Goal: Register for event/course

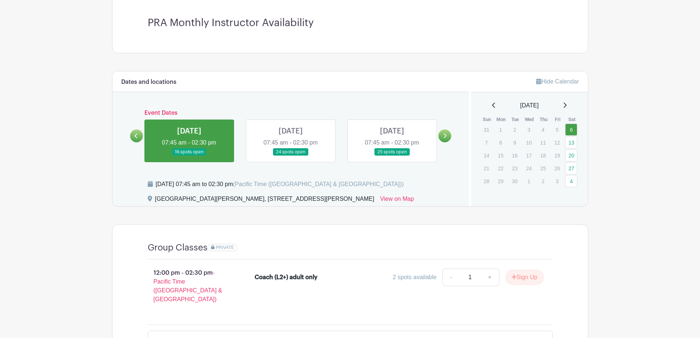
scroll to position [221, 0]
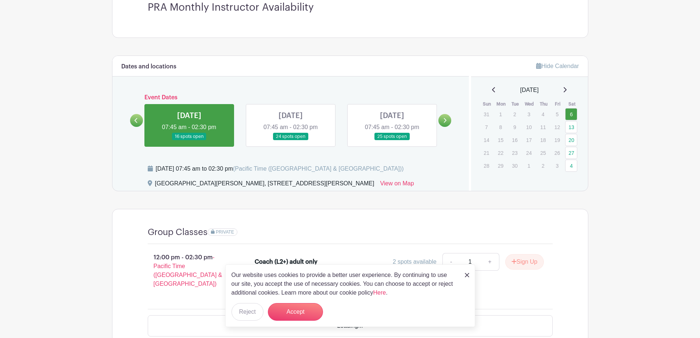
click at [567, 90] on icon at bounding box center [565, 90] width 4 height 6
click at [567, 89] on icon at bounding box center [565, 90] width 4 height 6
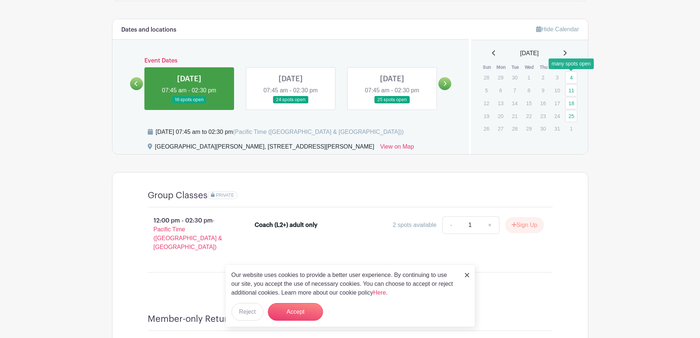
click at [572, 73] on link "4" at bounding box center [571, 77] width 12 height 12
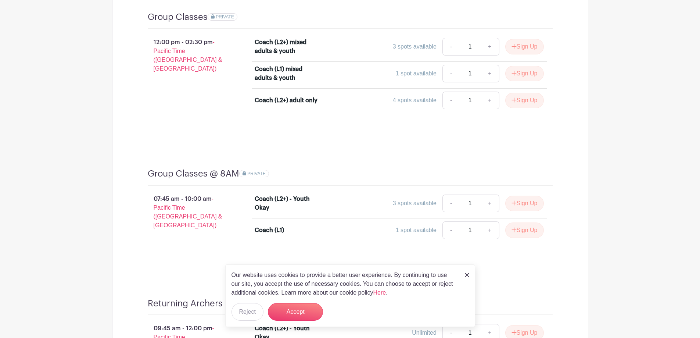
scroll to position [404, 0]
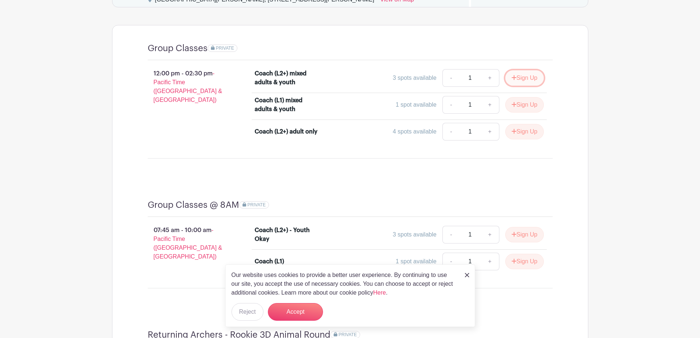
click at [515, 79] on button "Sign Up" at bounding box center [524, 77] width 39 height 15
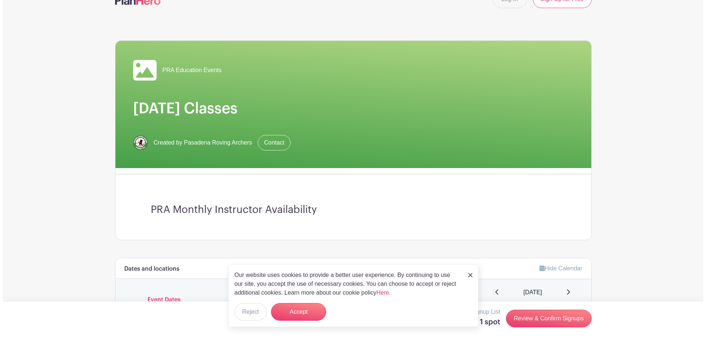
scroll to position [0, 0]
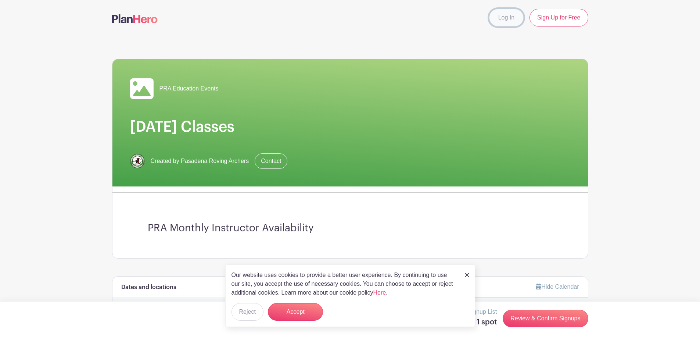
click at [508, 21] on link "Log In" at bounding box center [506, 18] width 35 height 18
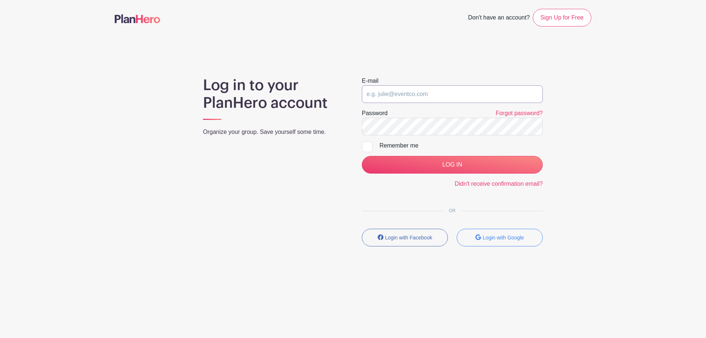
click at [392, 96] on input "email" at bounding box center [452, 94] width 181 height 18
type input "[PERSON_NAME][EMAIL_ADDRESS][PERSON_NAME][PERSON_NAME][DOMAIN_NAME]"
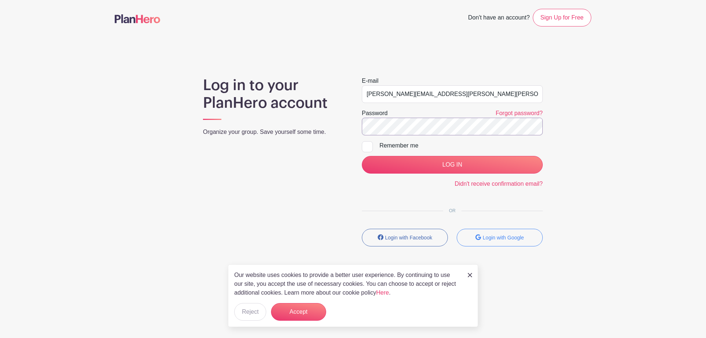
click at [362, 156] on input "LOG IN" at bounding box center [452, 165] width 181 height 18
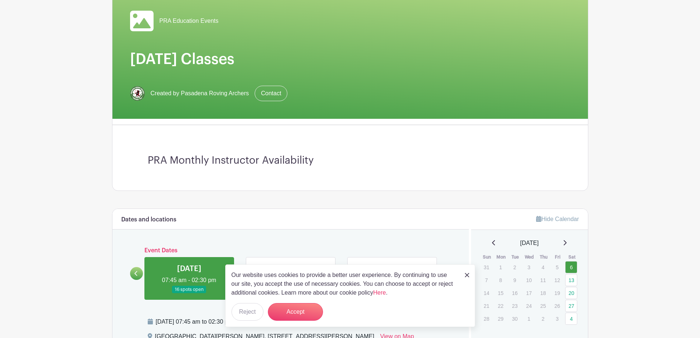
scroll to position [221, 0]
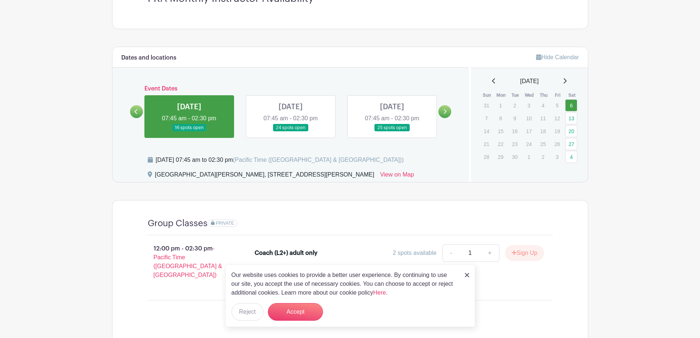
click at [392, 132] on link at bounding box center [392, 132] width 0 height 0
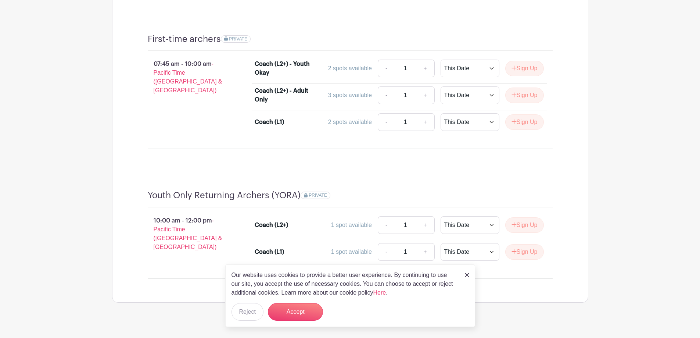
scroll to position [728, 0]
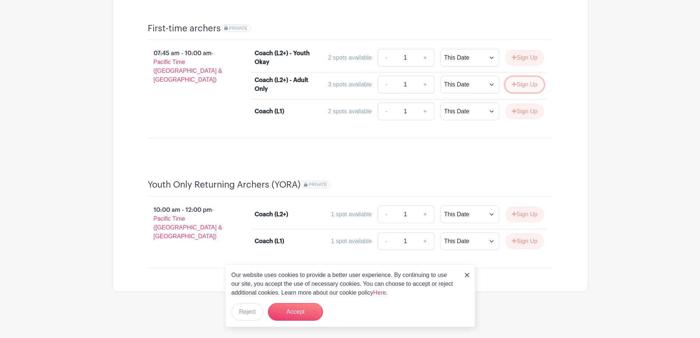
click at [523, 87] on button "Sign Up" at bounding box center [524, 84] width 39 height 15
click at [295, 309] on button "Accept" at bounding box center [295, 312] width 55 height 18
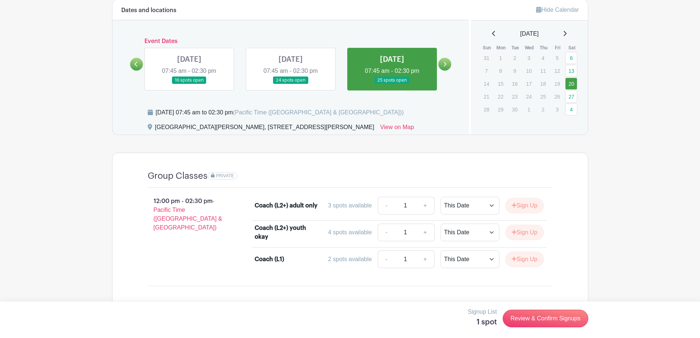
scroll to position [177, 0]
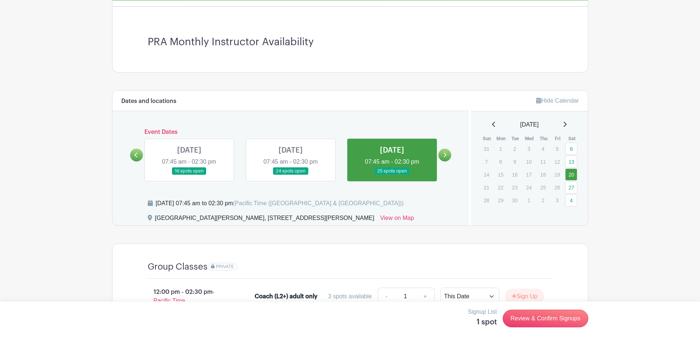
click at [567, 124] on icon at bounding box center [565, 124] width 3 height 5
click at [446, 155] on icon at bounding box center [445, 155] width 3 height 5
click at [448, 155] on link at bounding box center [444, 154] width 13 height 13
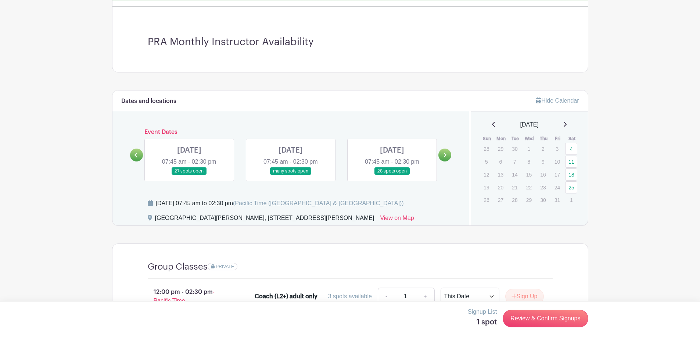
click at [291, 175] on link at bounding box center [291, 175] width 0 height 0
click at [573, 147] on link "4" at bounding box center [571, 149] width 12 height 12
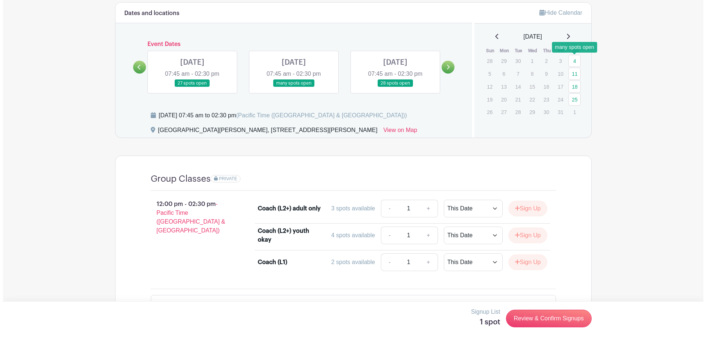
scroll to position [287, 0]
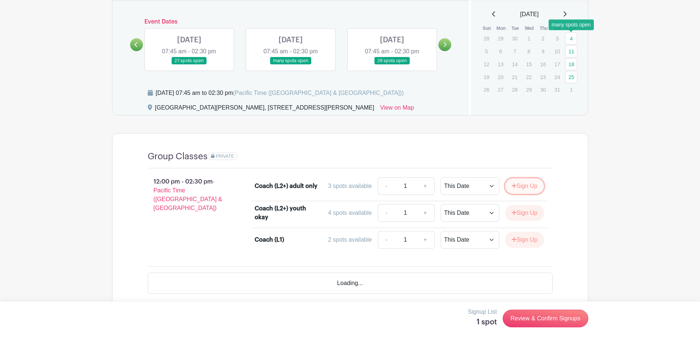
click at [517, 187] on button "Sign Up" at bounding box center [524, 185] width 39 height 15
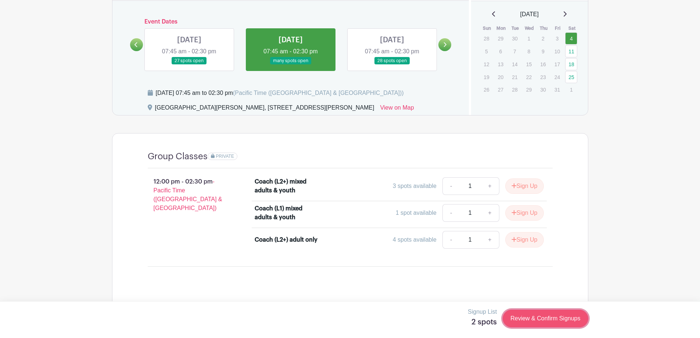
click at [536, 321] on link "Review & Confirm Signups" at bounding box center [545, 318] width 85 height 18
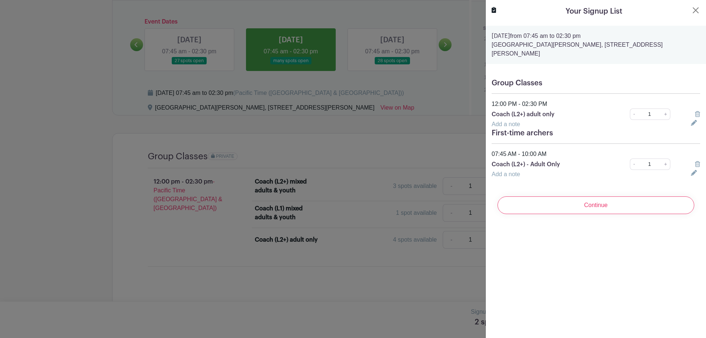
click at [695, 111] on icon at bounding box center [697, 114] width 5 height 6
